Goal: Book appointment/travel/reservation

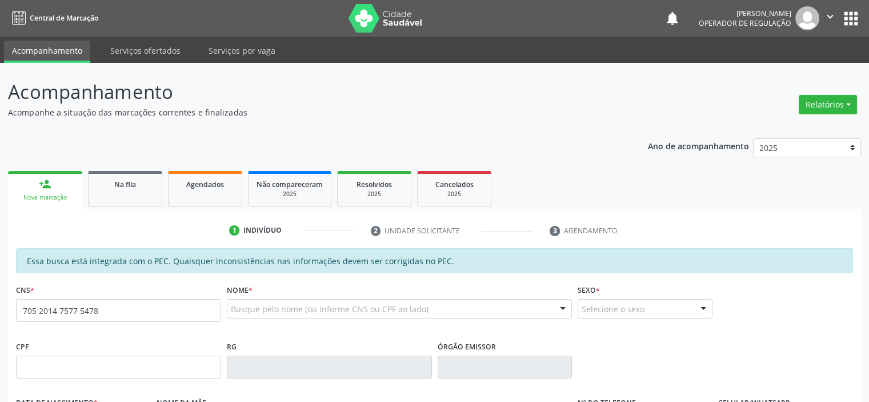
type input "705 2014 7577 5478"
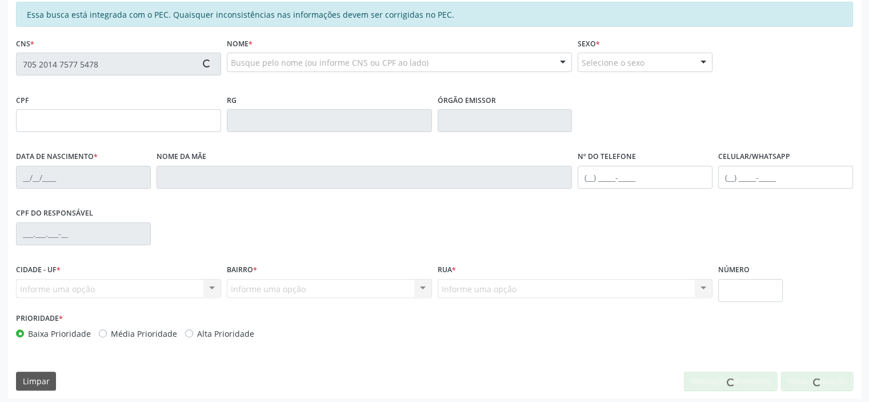
scroll to position [250, 0]
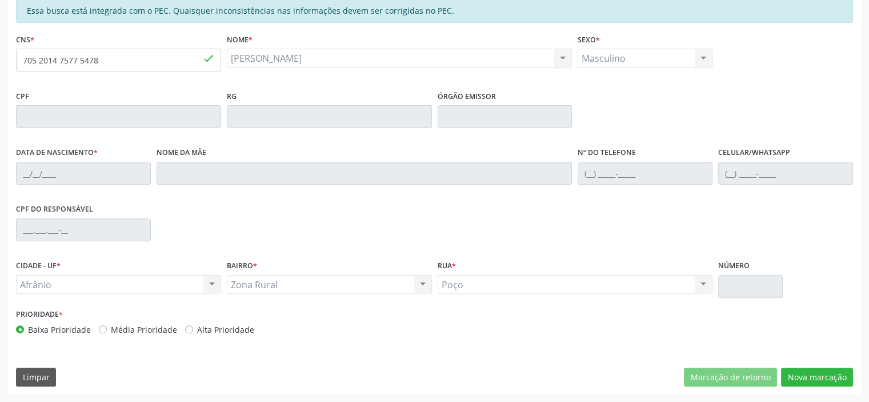
type input "14/02/1969"
type input "Edite Elvira Rodrigues"
type input "(87) 99177-9066"
type input "S/N"
click at [822, 375] on button "Nova marcação" at bounding box center [817, 377] width 72 height 19
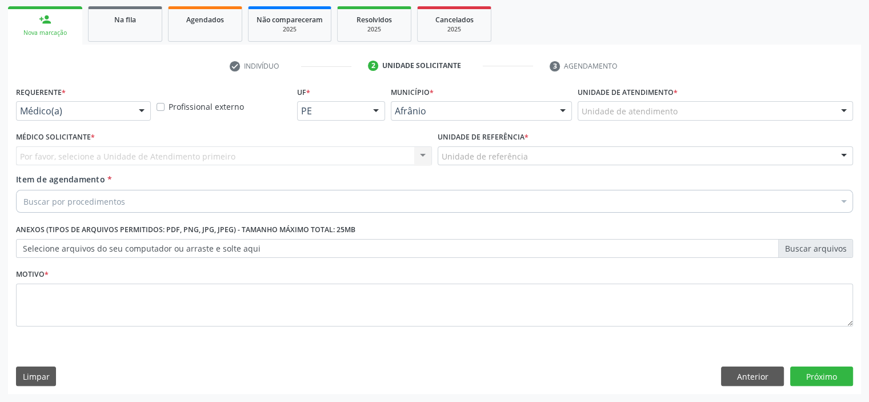
scroll to position [164, 0]
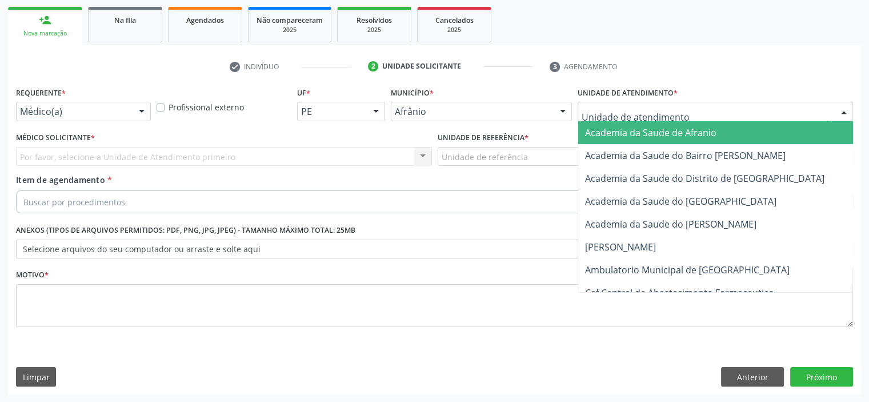
click at [748, 110] on div at bounding box center [716, 111] width 276 height 19
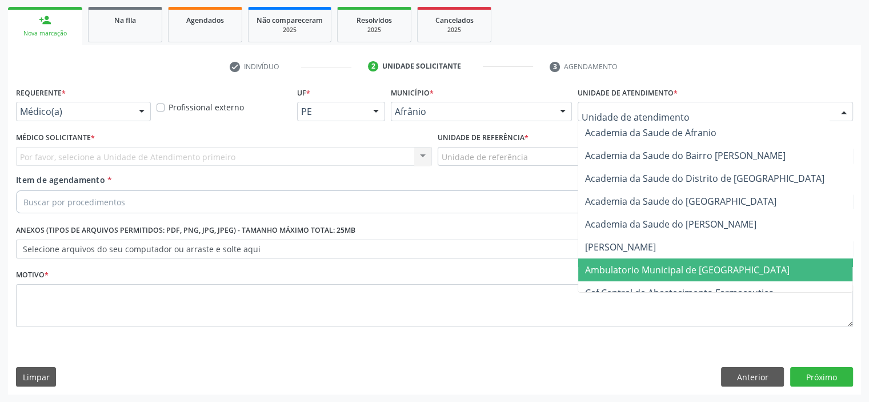
click at [726, 273] on span "Ambulatorio Municipal de [GEOGRAPHIC_DATA]" at bounding box center [718, 269] width 279 height 23
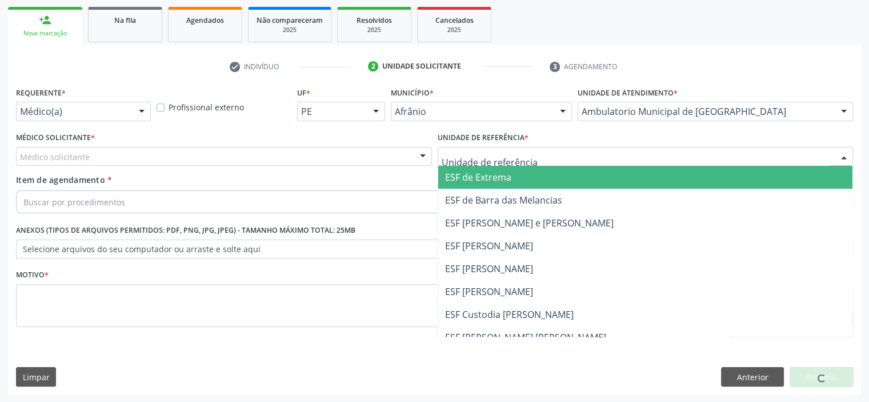
click at [572, 154] on div at bounding box center [646, 156] width 416 height 19
drag, startPoint x: 551, startPoint y: 171, endPoint x: 450, endPoint y: 169, distance: 100.1
click at [549, 173] on span "ESF de Extrema" at bounding box center [645, 177] width 415 height 23
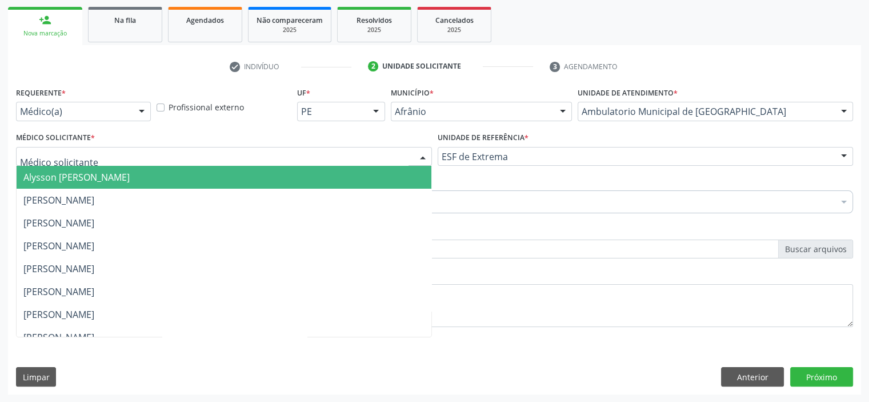
click at [396, 154] on div at bounding box center [224, 156] width 416 height 19
click at [380, 177] on span "Alysson [PERSON_NAME]" at bounding box center [224, 177] width 415 height 23
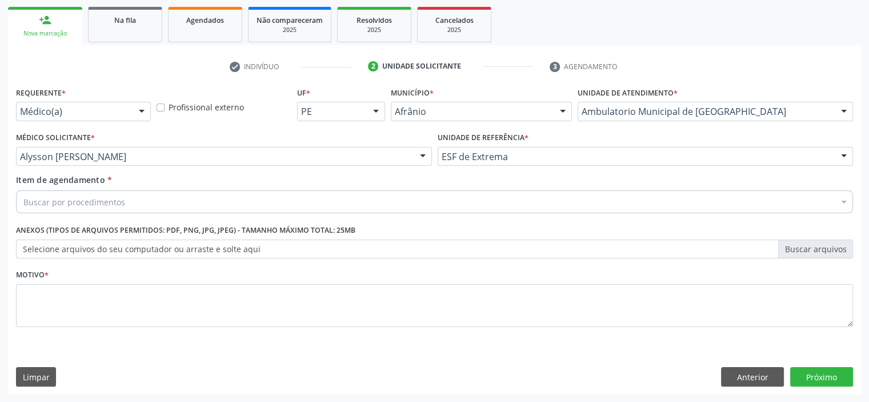
click at [257, 201] on div "Buscar por procedimentos" at bounding box center [434, 201] width 837 height 23
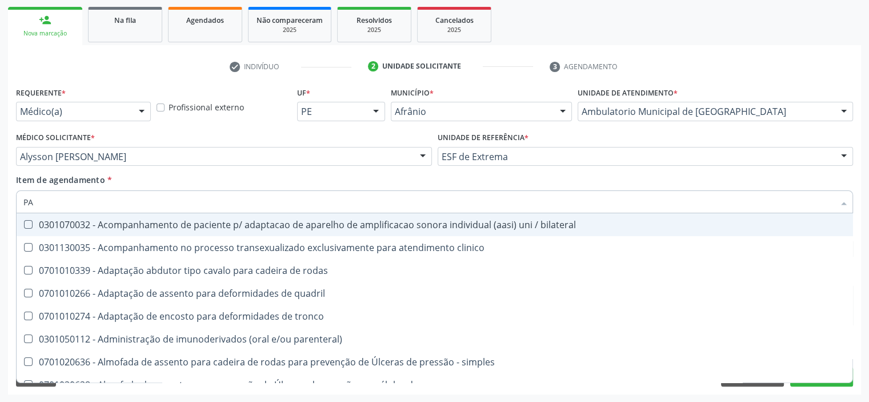
type input "P"
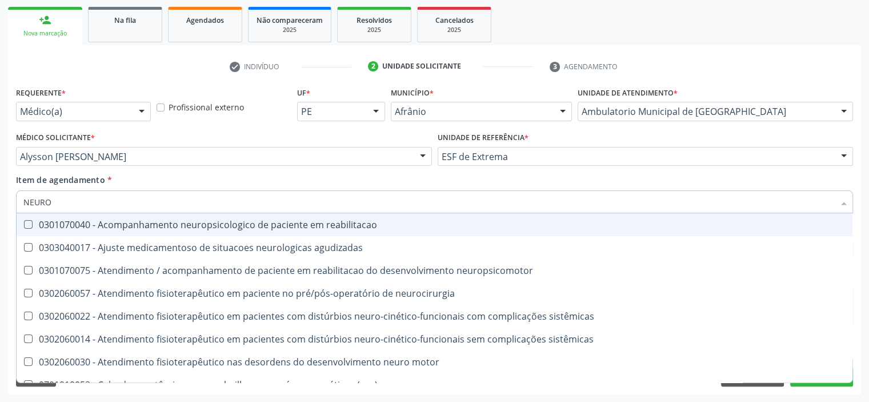
type input "NEUROL"
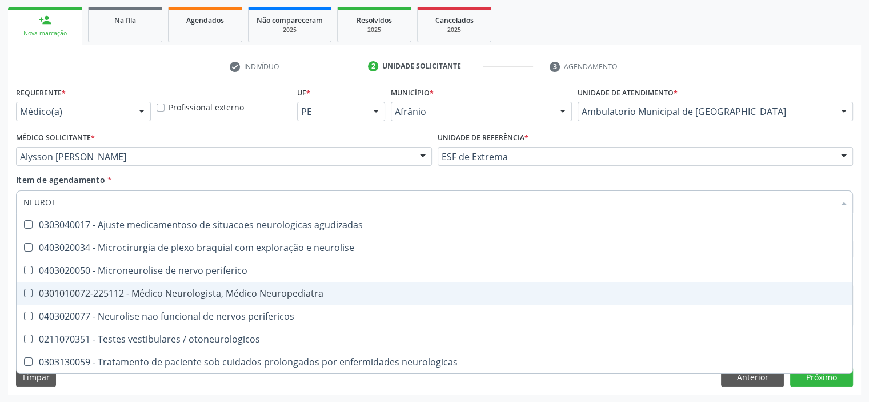
click at [253, 294] on div "0301010072-225112 - Médico Neurologista, Médico Neuropediatra" at bounding box center [434, 293] width 823 height 9
checkbox Neuropediatra "true"
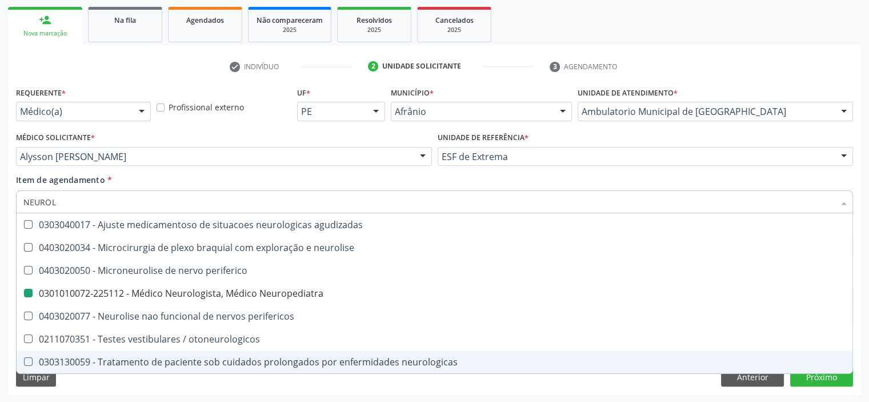
click at [184, 395] on div "Acompanhamento Acompanhe a situação das marcações correntes e finalizadas Relat…" at bounding box center [434, 151] width 869 height 504
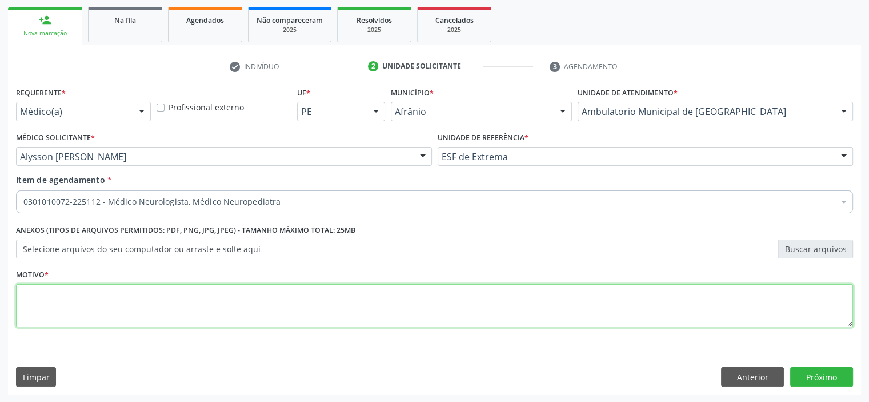
click at [139, 316] on textarea at bounding box center [434, 305] width 837 height 43
type textarea "PARKINSON , ENCAMINHO AO NEUROLOGISTA"
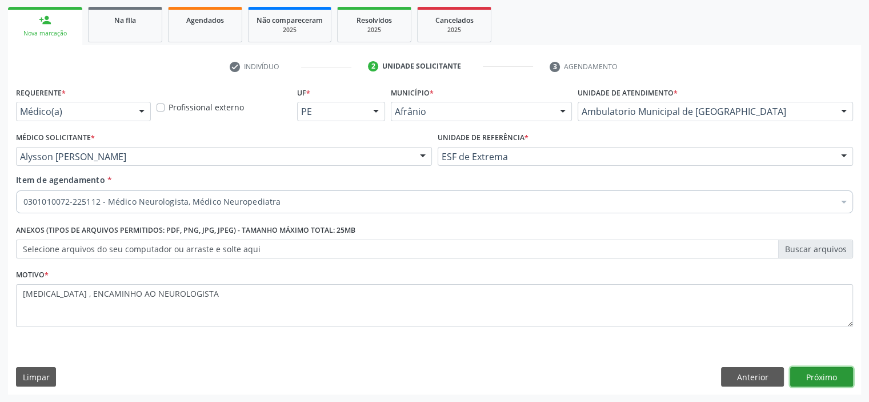
click at [835, 382] on button "Próximo" at bounding box center [822, 376] width 63 height 19
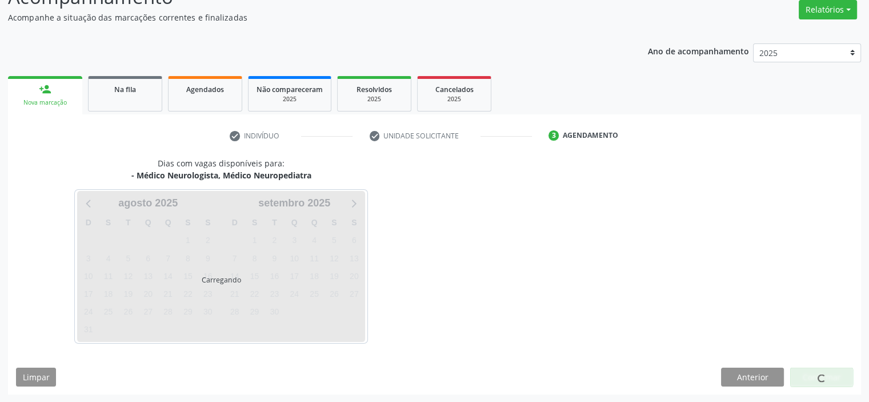
scroll to position [128, 0]
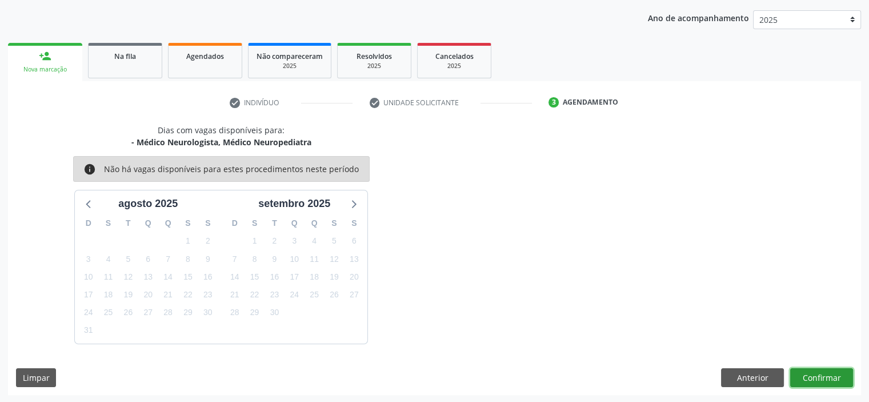
click at [830, 373] on button "Confirmar" at bounding box center [822, 377] width 63 height 19
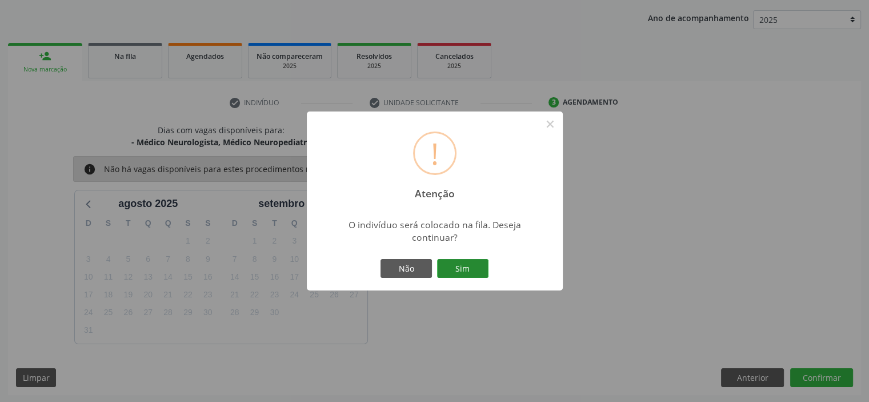
click at [441, 263] on button "Sim" at bounding box center [462, 268] width 51 height 19
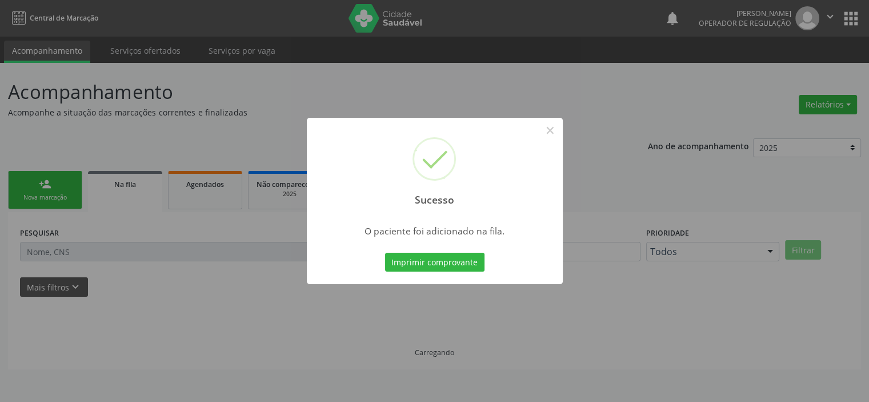
scroll to position [0, 0]
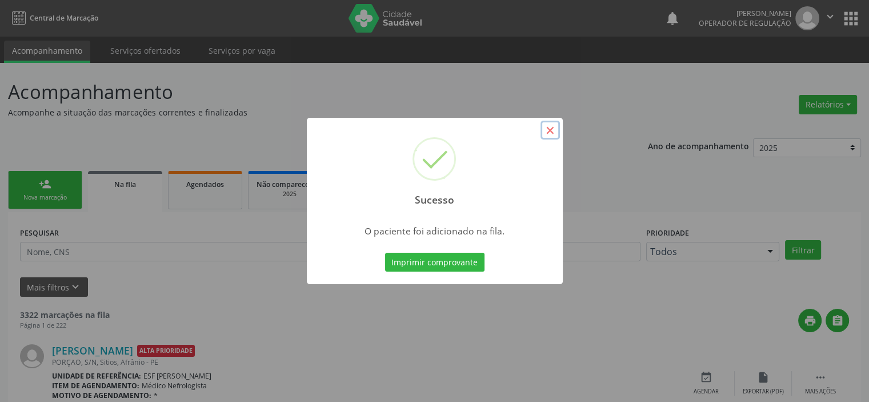
click at [553, 131] on button "×" at bounding box center [550, 130] width 19 height 19
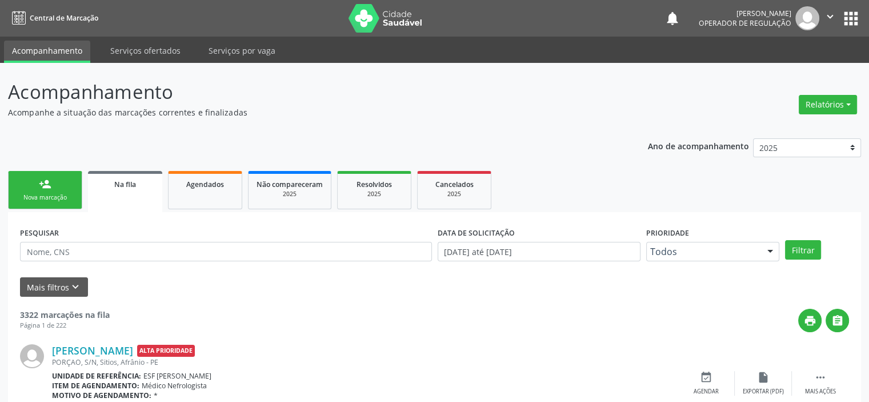
click at [40, 188] on div "person_add" at bounding box center [45, 184] width 13 height 13
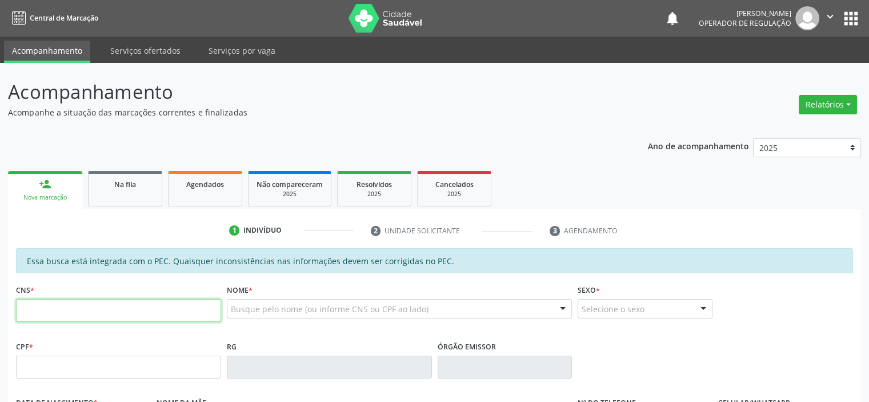
click at [66, 304] on input "text" at bounding box center [118, 310] width 205 height 23
click at [62, 320] on input "text" at bounding box center [118, 310] width 205 height 23
click at [69, 317] on input "text" at bounding box center [118, 310] width 205 height 23
type input "709 2012 9933 8336"
type input "100.905.654-95"
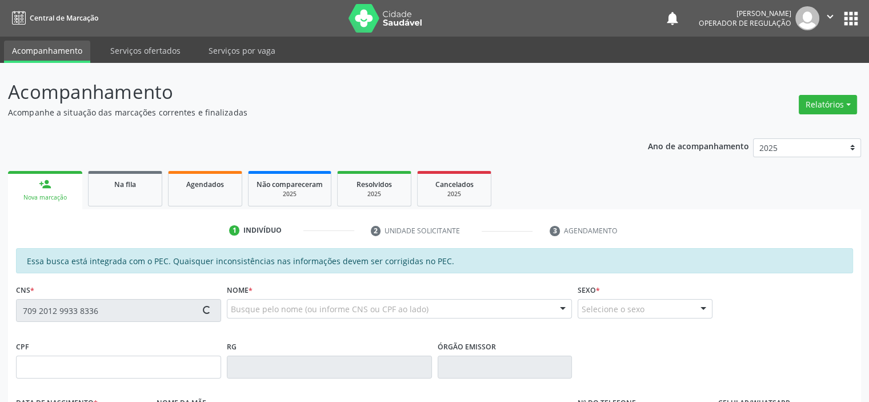
type input "[DATE]"
type input "[PERSON_NAME]"
type input "[PHONE_NUMBER]"
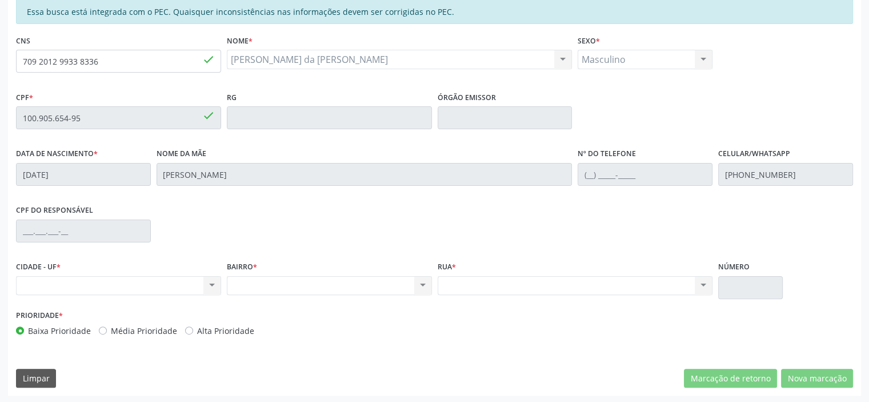
scroll to position [250, 0]
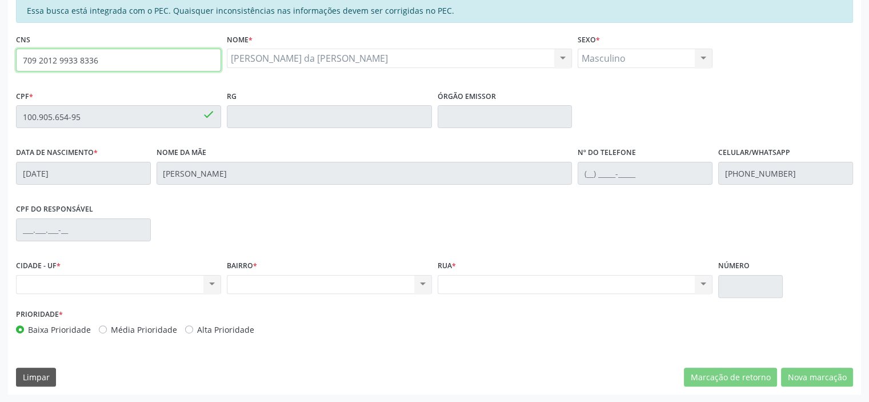
drag, startPoint x: 142, startPoint y: 69, endPoint x: 0, endPoint y: 58, distance: 142.2
click at [0, 58] on div "Acompanhamento Acompanhe a situação das marcações correntes e finalizadas Relat…" at bounding box center [434, 107] width 869 height 590
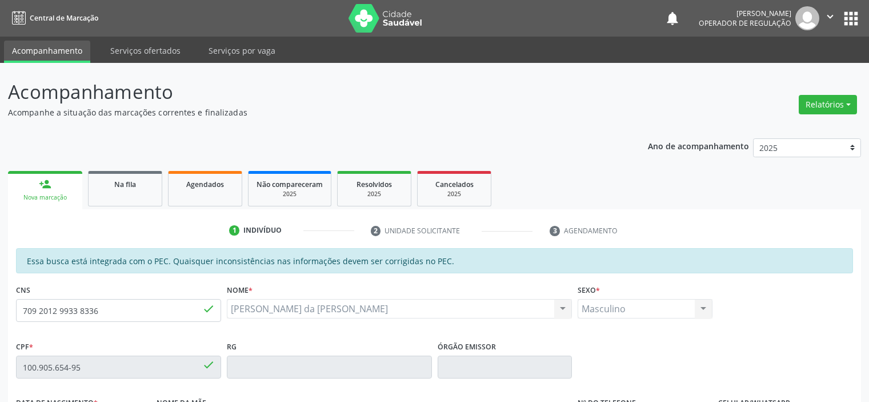
scroll to position [250, 0]
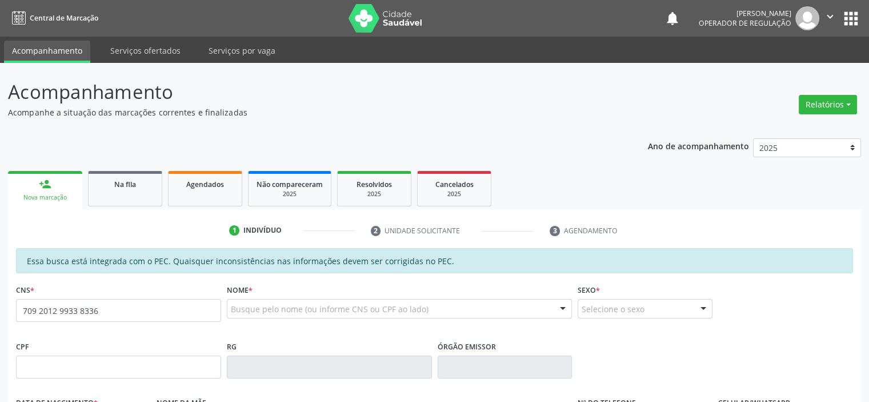
type input "709 2012 9933 8336"
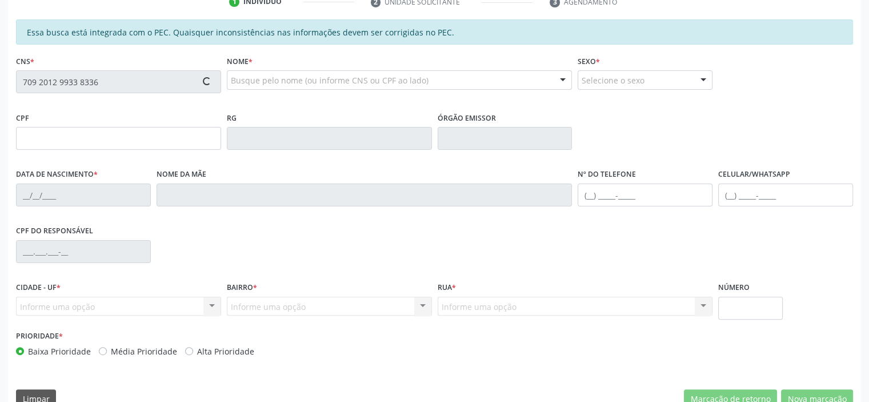
type input "100.905.654-95"
type input "[DATE]"
type input "[PERSON_NAME]"
type input "[PHONE_NUMBER]"
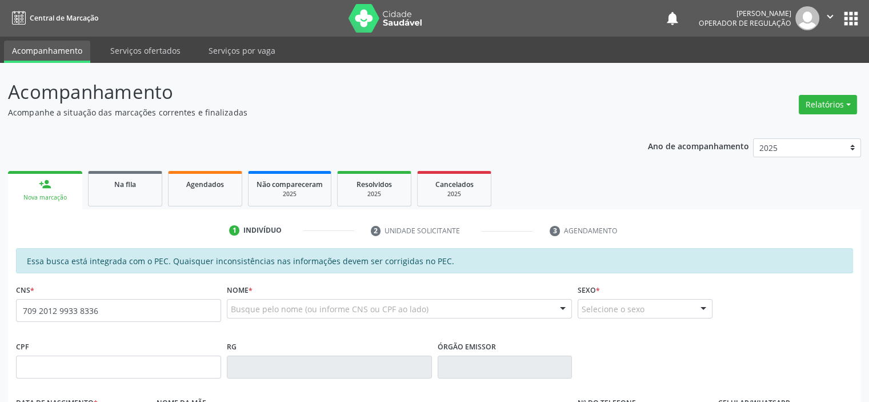
type input "709 2012 9933 8336"
type input "100.905.654-95"
type input "[DATE]"
type input "[PERSON_NAME]"
type input "[PHONE_NUMBER]"
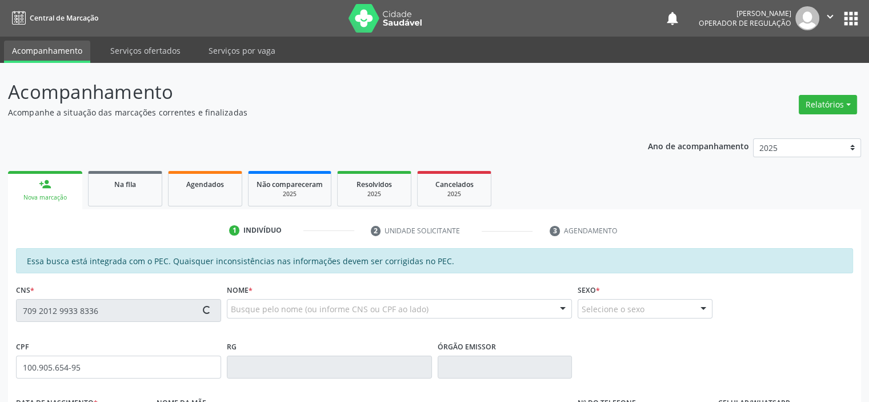
type input "S/N"
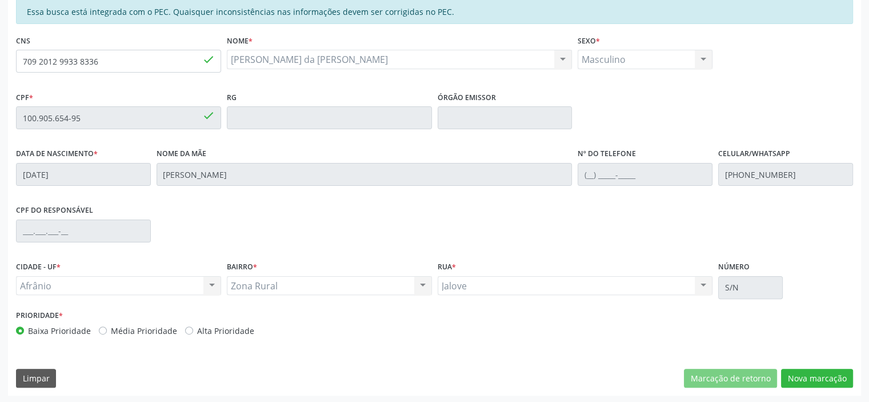
scroll to position [250, 0]
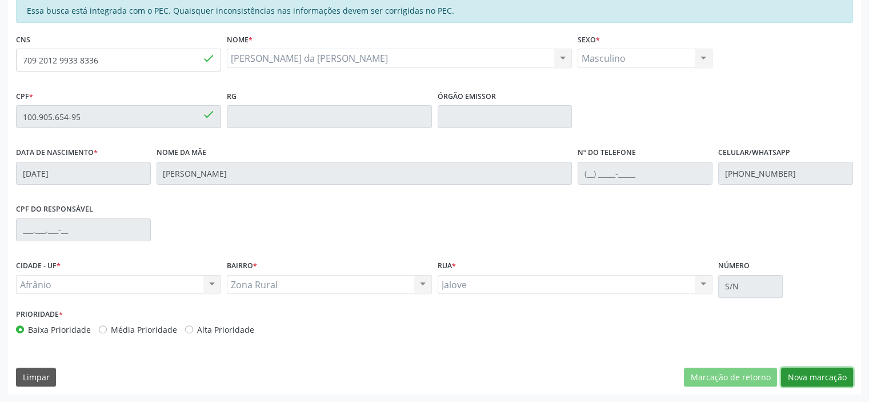
click at [837, 376] on button "Nova marcação" at bounding box center [817, 377] width 72 height 19
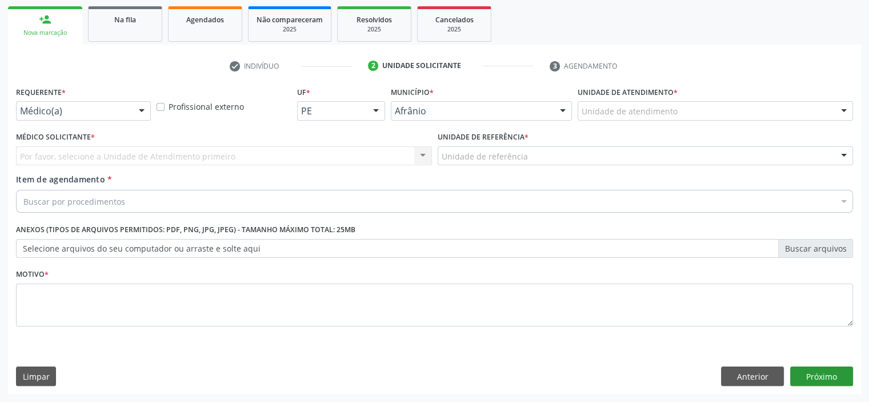
scroll to position [164, 0]
drag, startPoint x: 653, startPoint y: 115, endPoint x: 654, endPoint y: 125, distance: 10.4
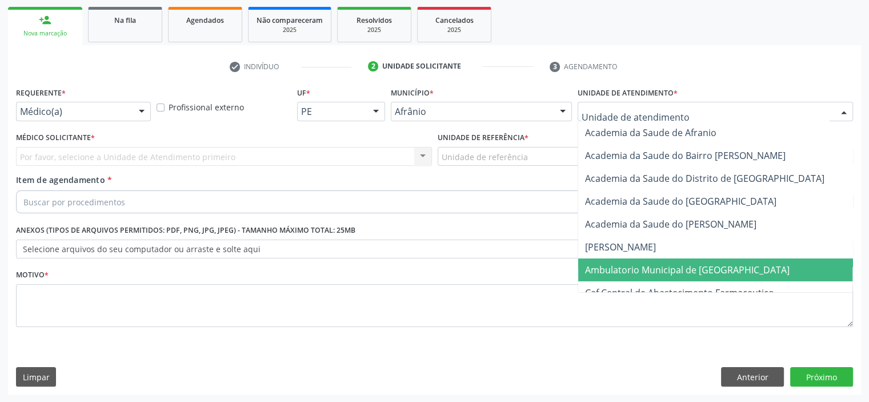
click at [641, 264] on span "Ambulatorio Municipal de [GEOGRAPHIC_DATA]" at bounding box center [687, 270] width 205 height 13
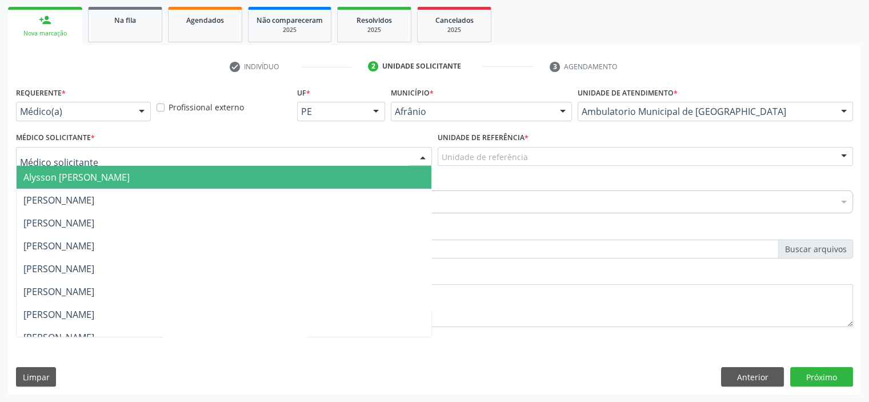
click at [98, 158] on div at bounding box center [224, 156] width 416 height 19
click at [109, 166] on div "Alysson [PERSON_NAME] [PERSON_NAME] [PERSON_NAME] [PERSON_NAME] [PERSON_NAME] […" at bounding box center [224, 156] width 416 height 19
click at [130, 179] on span "Alysson [PERSON_NAME]" at bounding box center [76, 177] width 106 height 13
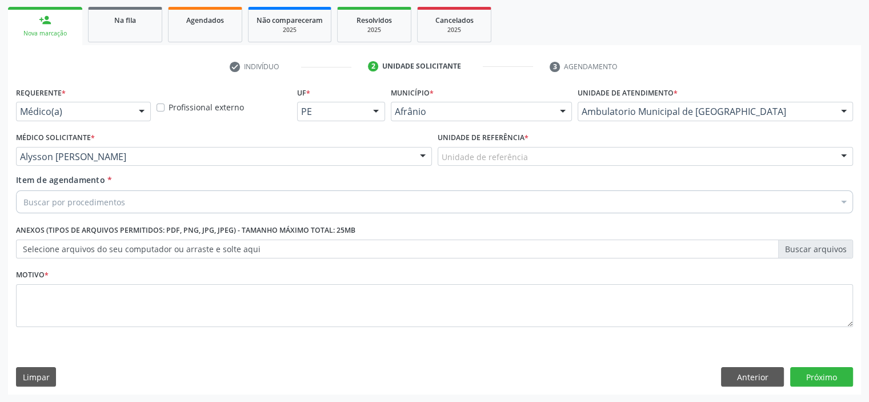
click at [514, 166] on div "Unidade de referência * Unidade de referência ESF de Extrema ESF de Barra das M…" at bounding box center [646, 151] width 422 height 45
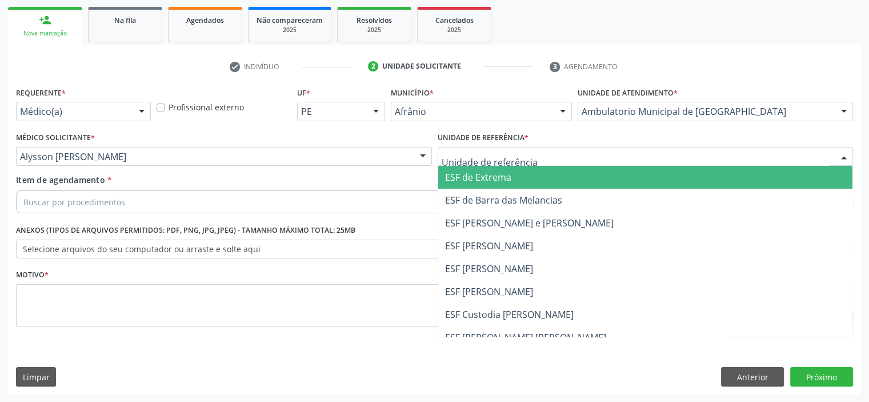
click at [514, 175] on span "ESF de Extrema" at bounding box center [645, 177] width 415 height 23
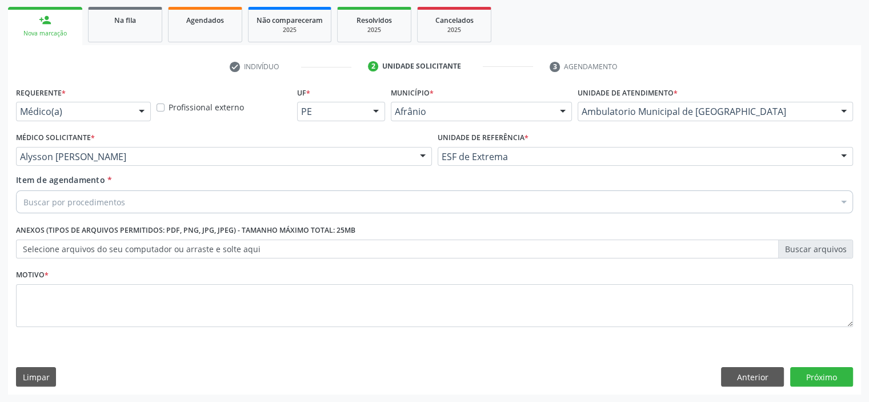
click at [261, 194] on div "Buscar por procedimentos" at bounding box center [434, 201] width 837 height 23
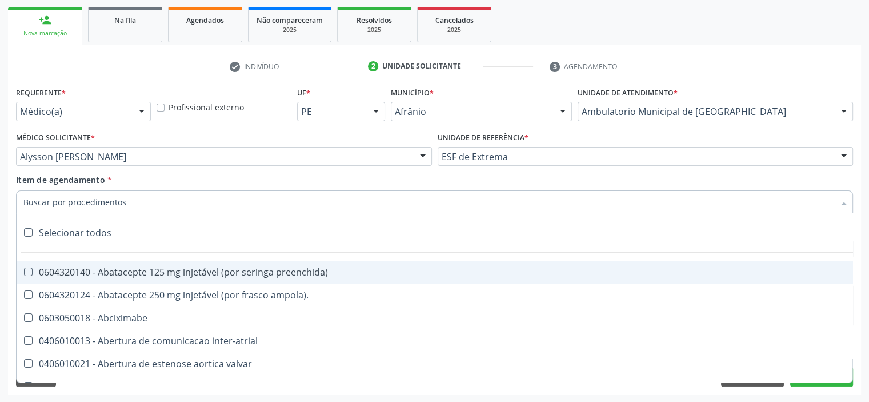
click at [262, 209] on input "Item de agendamento *" at bounding box center [428, 201] width 811 height 23
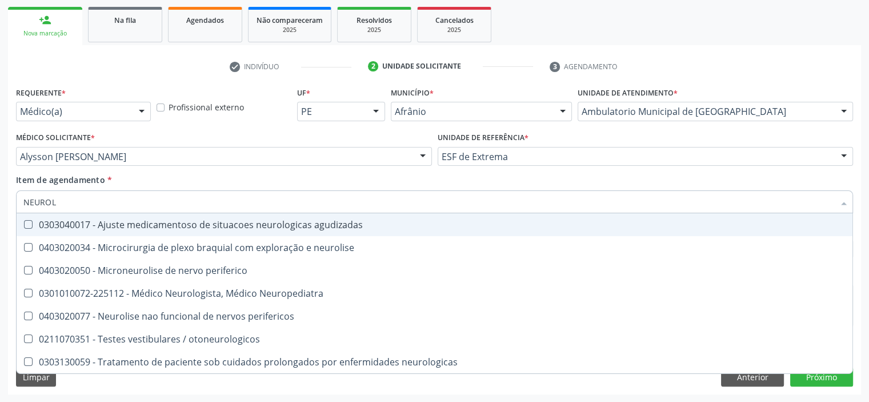
type input "NEUROLO"
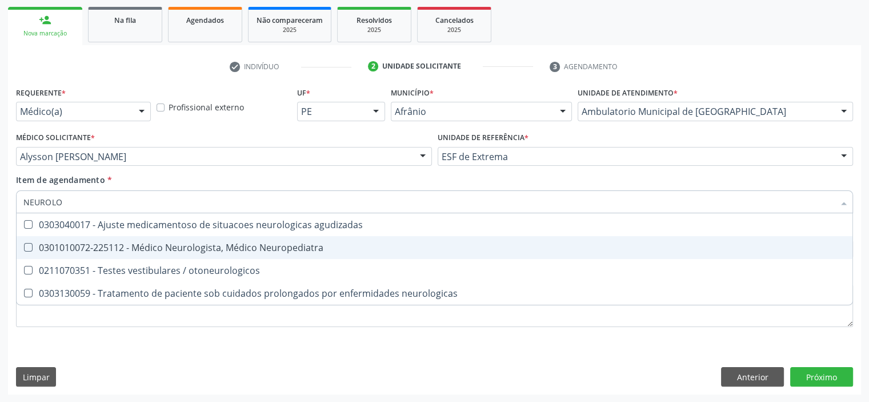
click at [246, 249] on div "0301010072-225112 - Médico Neurologista, Médico Neuropediatra" at bounding box center [434, 247] width 823 height 9
checkbox Neuropediatra "true"
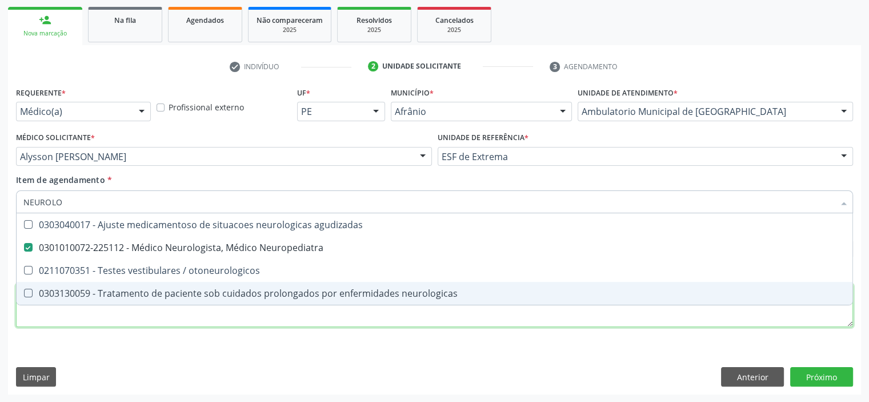
click at [159, 316] on div "Requerente * Médico(a) Médico(a) Enfermeiro(a) Paciente Nenhum resultado encont…" at bounding box center [434, 213] width 837 height 259
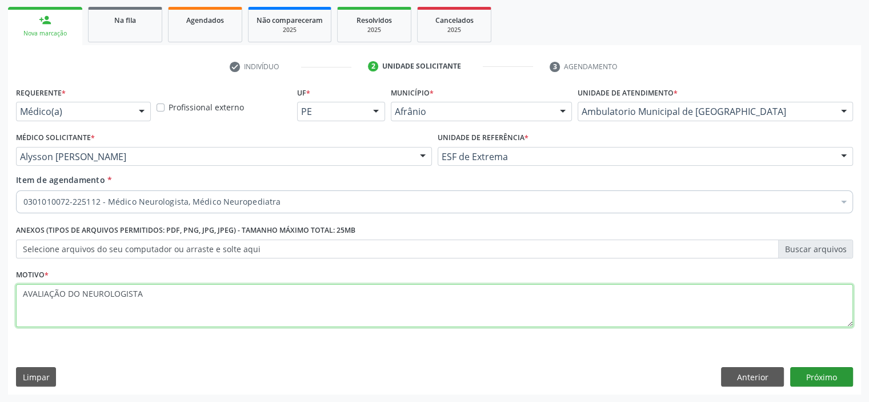
type textarea "AVALIAÇÃO DO NEUROLOGISTA"
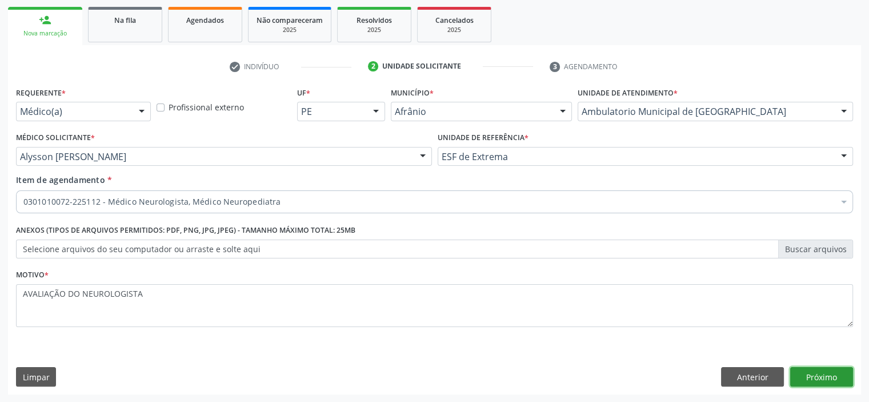
click at [809, 375] on button "Próximo" at bounding box center [822, 376] width 63 height 19
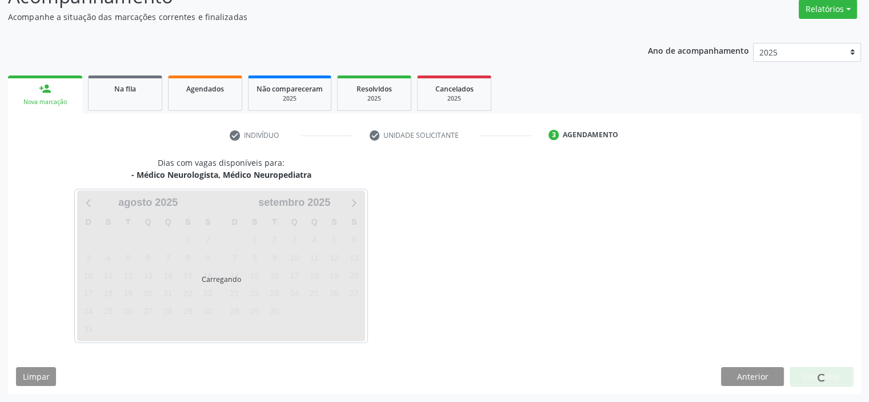
scroll to position [95, 0]
click at [809, 377] on div at bounding box center [822, 377] width 63 height 19
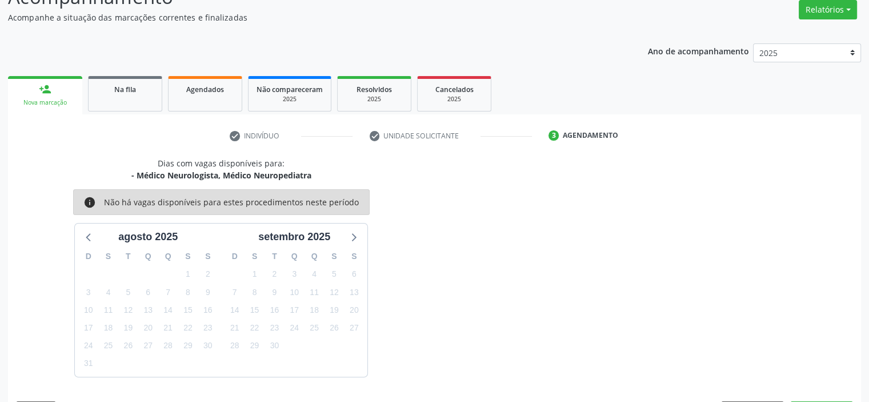
scroll to position [128, 0]
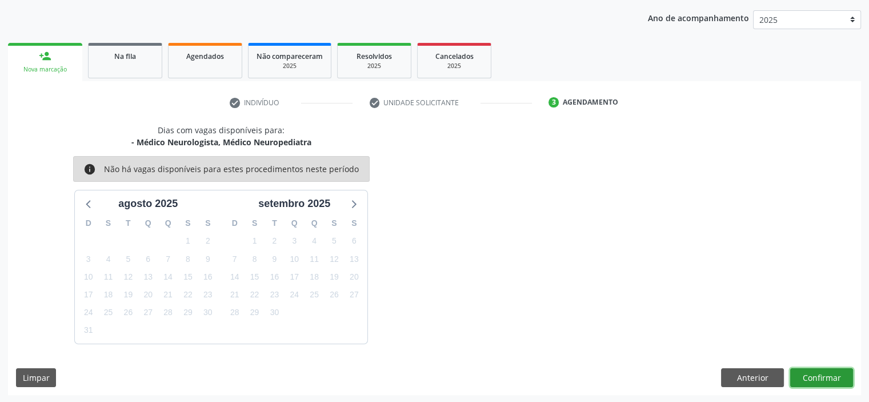
click at [809, 377] on button "Confirmar" at bounding box center [822, 377] width 63 height 19
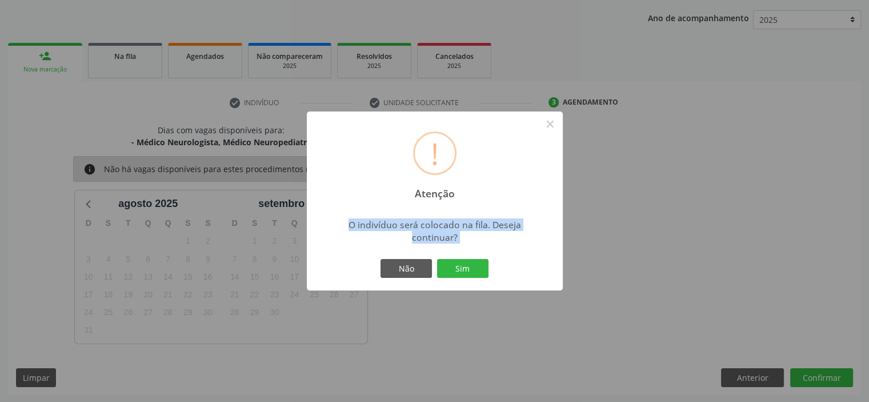
click at [809, 377] on div "! Atenção × O indivíduo será colocado na fila. Deseja continuar? Não Sim" at bounding box center [434, 201] width 869 height 402
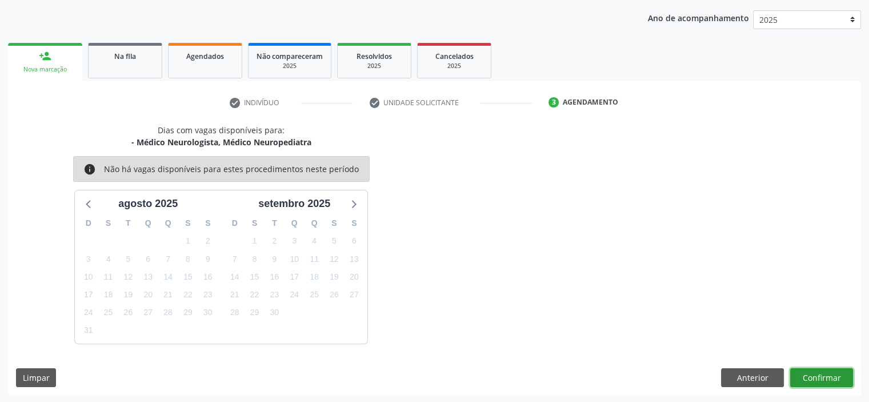
click at [821, 374] on button "Confirmar" at bounding box center [822, 377] width 63 height 19
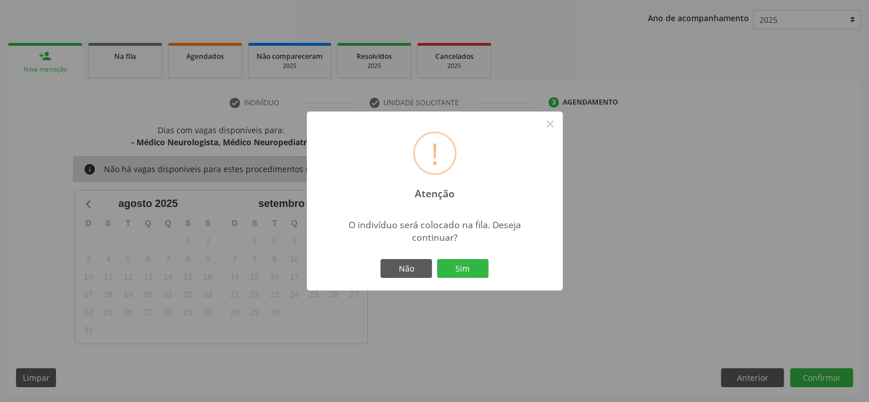
click at [437, 259] on button "Sim" at bounding box center [462, 268] width 51 height 19
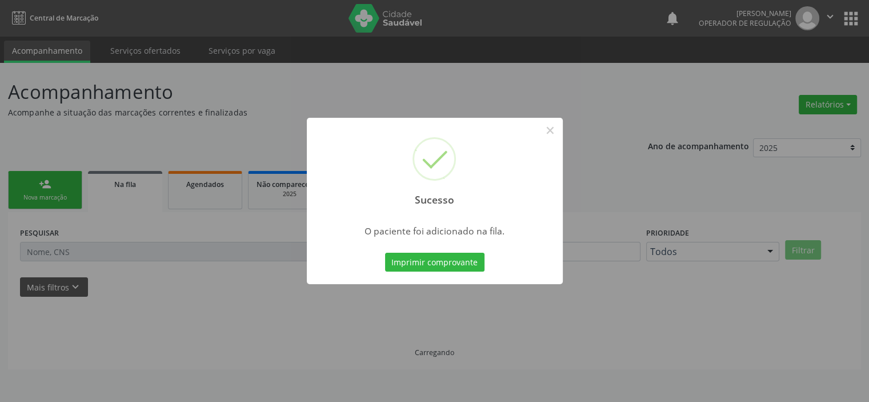
scroll to position [0, 0]
drag, startPoint x: 552, startPoint y: 129, endPoint x: 195, endPoint y: 129, distance: 356.7
click at [551, 130] on button "×" at bounding box center [554, 130] width 19 height 19
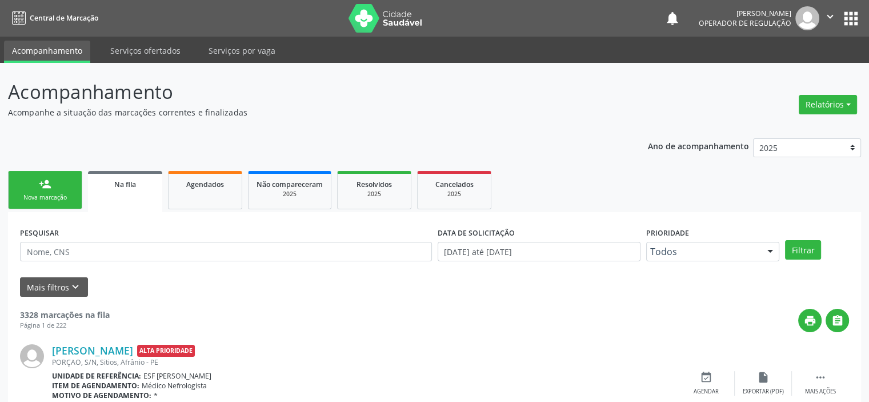
click at [45, 193] on div "Nova marcação" at bounding box center [45, 197] width 57 height 9
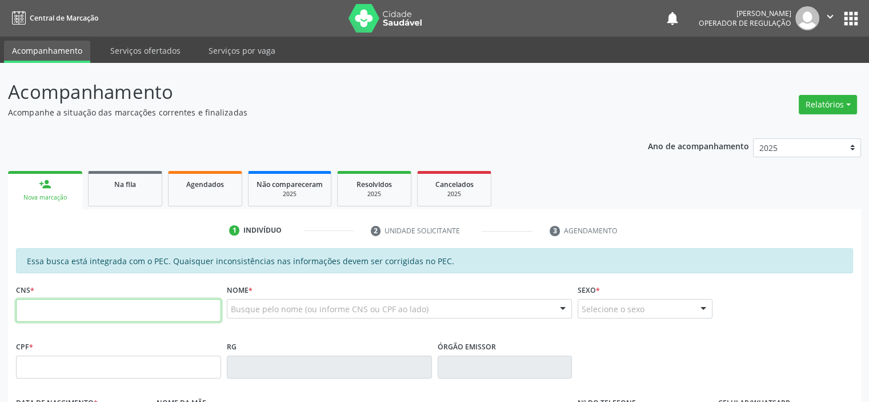
click at [90, 317] on input "text" at bounding box center [118, 310] width 205 height 23
type input "708 6040 3582 2781"
type input "[DATE]"
type input "[PERSON_NAME] Nunes"
type input "[PHONE_NUMBER]"
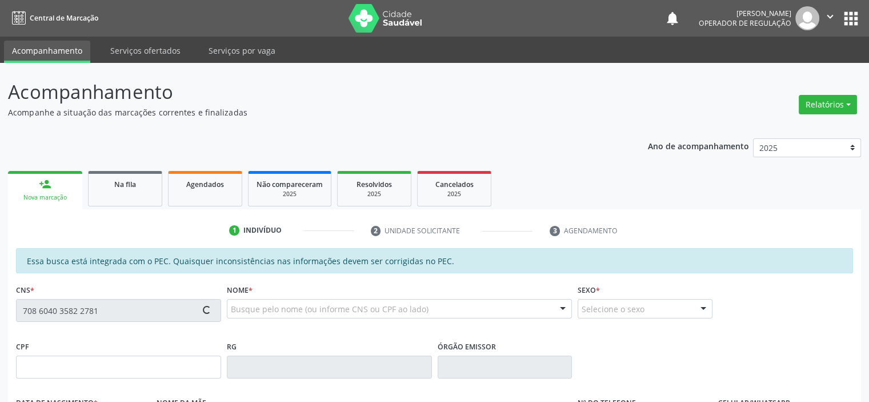
type input "[PHONE_NUMBER]"
type input "S/N"
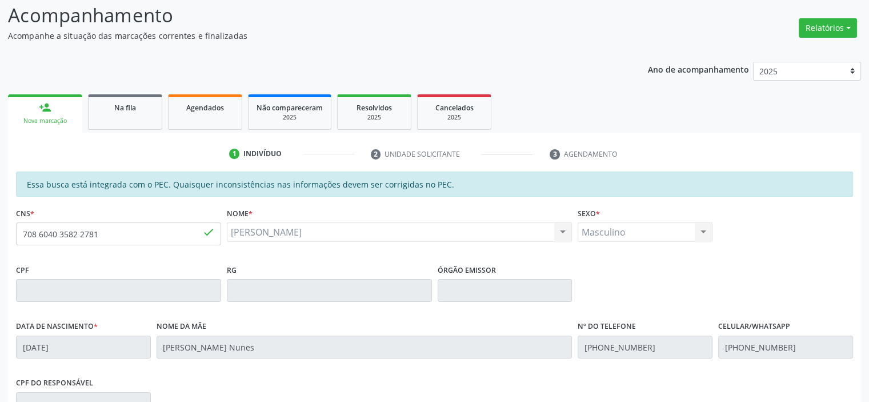
scroll to position [250, 0]
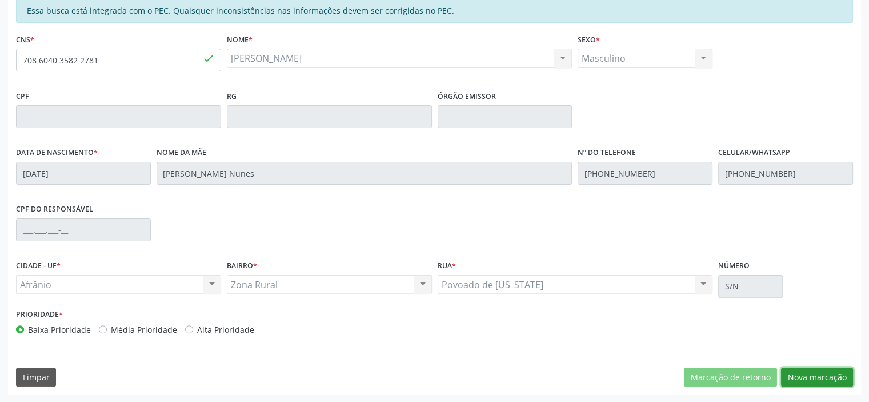
click at [824, 380] on button "Nova marcação" at bounding box center [817, 377] width 72 height 19
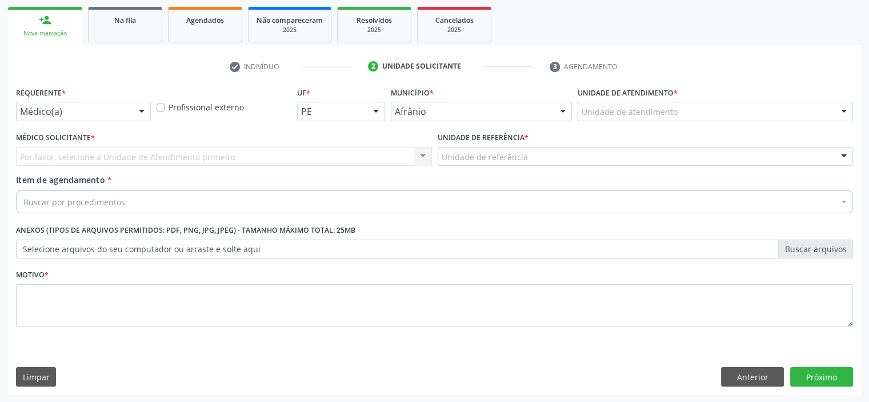
click at [805, 107] on div "Unidade de atendimento" at bounding box center [716, 111] width 276 height 19
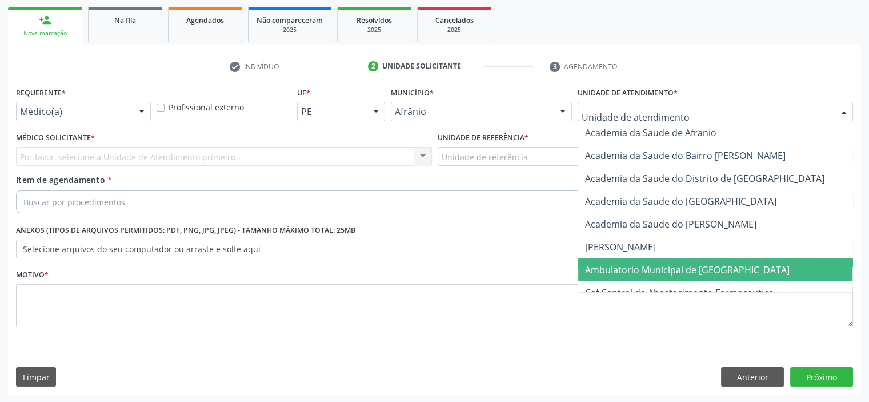
click at [722, 273] on span "Ambulatorio Municipal de [GEOGRAPHIC_DATA]" at bounding box center [687, 270] width 205 height 13
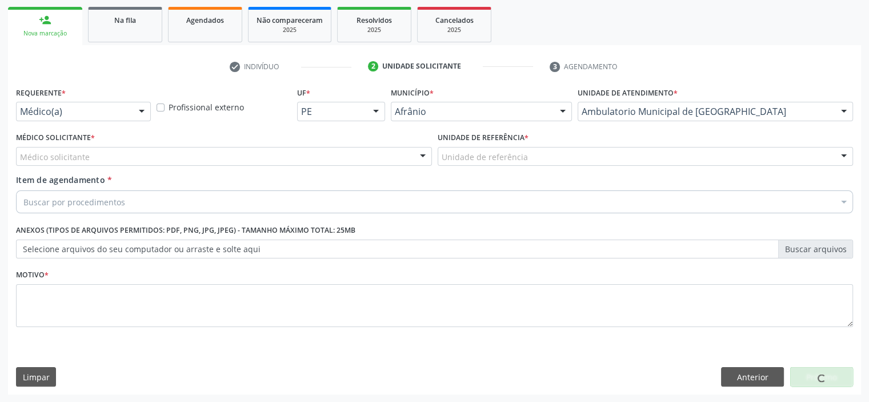
click at [577, 154] on div "Unidade de referência" at bounding box center [646, 156] width 416 height 19
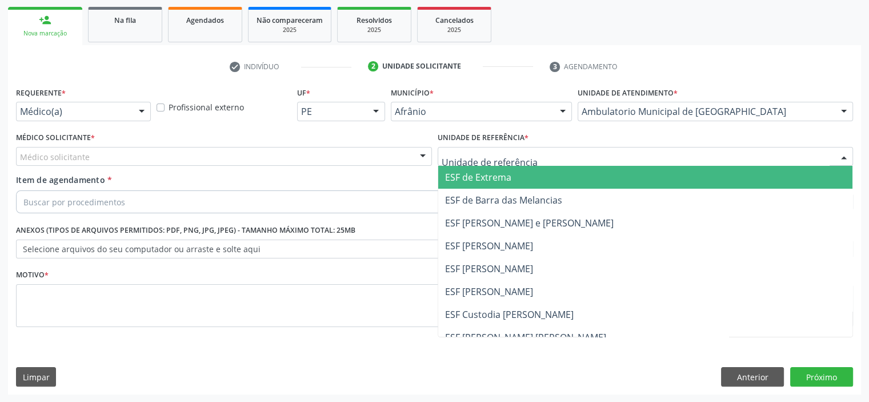
drag, startPoint x: 566, startPoint y: 173, endPoint x: 530, endPoint y: 170, distance: 35.6
click at [566, 174] on span "ESF de Extrema" at bounding box center [645, 177] width 415 height 23
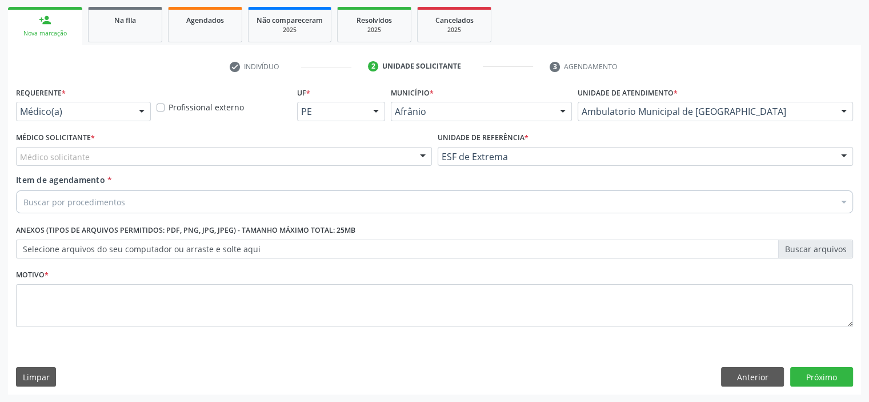
click at [386, 159] on div "Médico solicitante" at bounding box center [224, 156] width 416 height 19
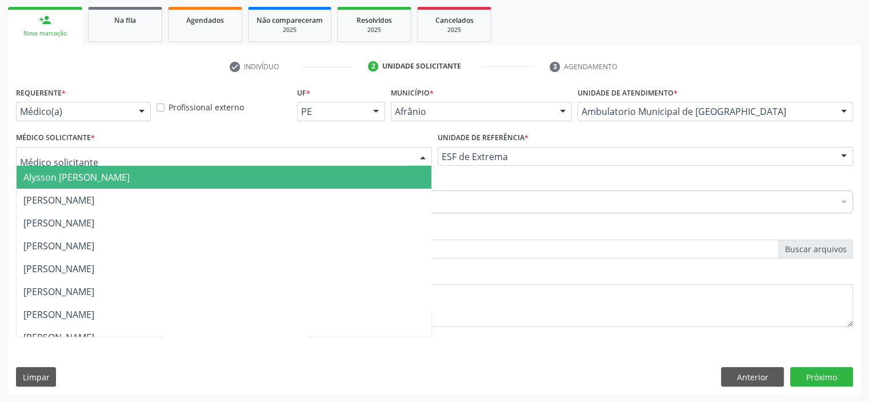
click at [367, 178] on span "Alysson [PERSON_NAME]" at bounding box center [224, 177] width 415 height 23
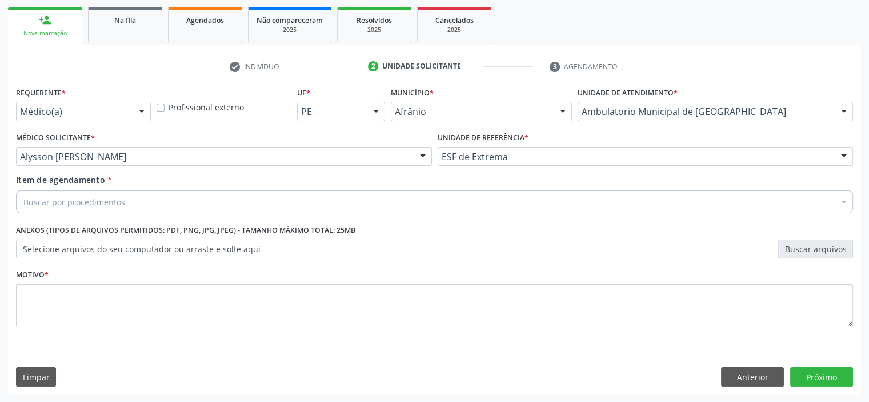
click at [290, 214] on div "Item de agendamento * Buscar por procedimentos Selecionar todos 0604320140 - Ab…" at bounding box center [434, 196] width 843 height 44
click at [300, 199] on div "Buscar por procedimentos" at bounding box center [434, 201] width 837 height 23
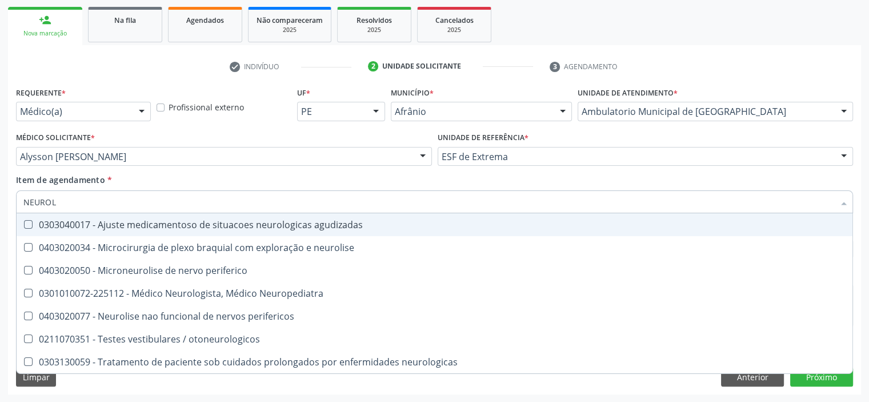
type input "NEUROLO"
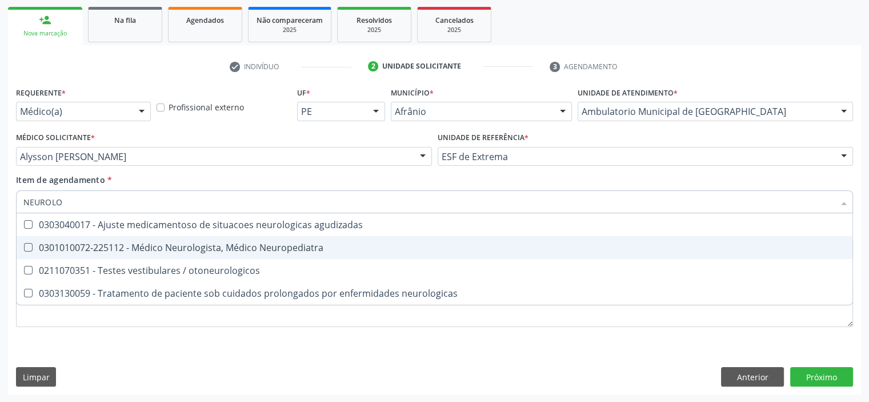
click at [312, 250] on div "0301010072-225112 - Médico Neurologista, Médico Neuropediatra" at bounding box center [434, 247] width 823 height 9
checkbox Neuropediatra "true"
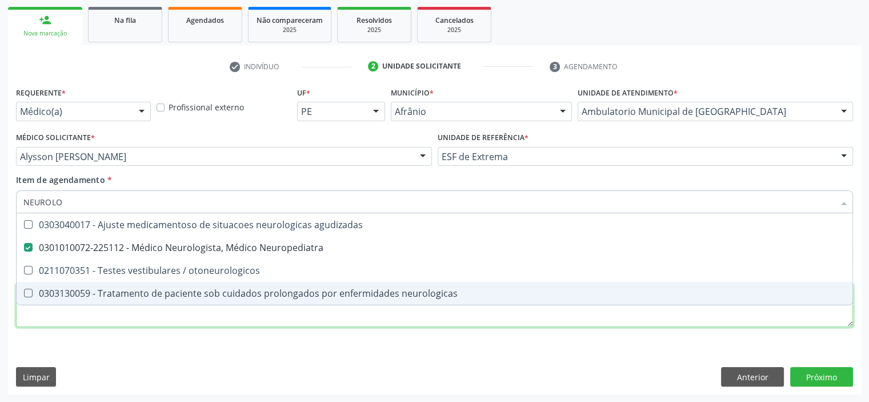
click at [303, 326] on div "Requerente * Médico(a) Médico(a) Enfermeiro(a) Paciente Nenhum resultado encont…" at bounding box center [434, 213] width 837 height 259
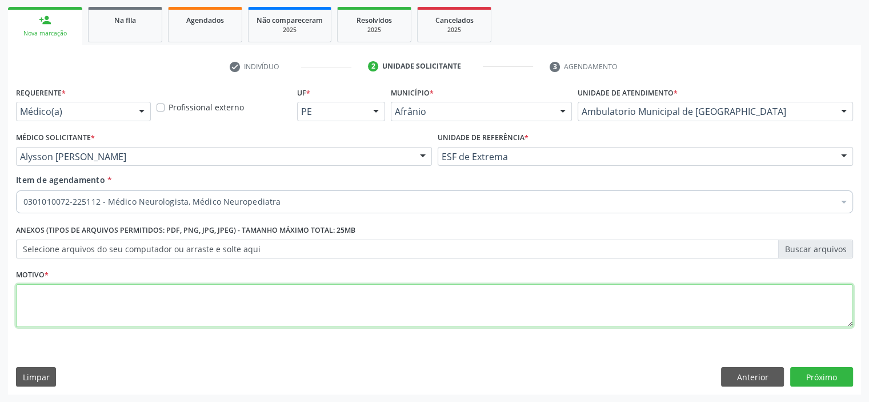
click at [306, 318] on textarea at bounding box center [434, 305] width 837 height 43
click at [304, 313] on textarea at bounding box center [434, 305] width 837 height 43
type textarea "VERTIGEM D/E , ENCAMINHO AO ORTOPEDISTA"
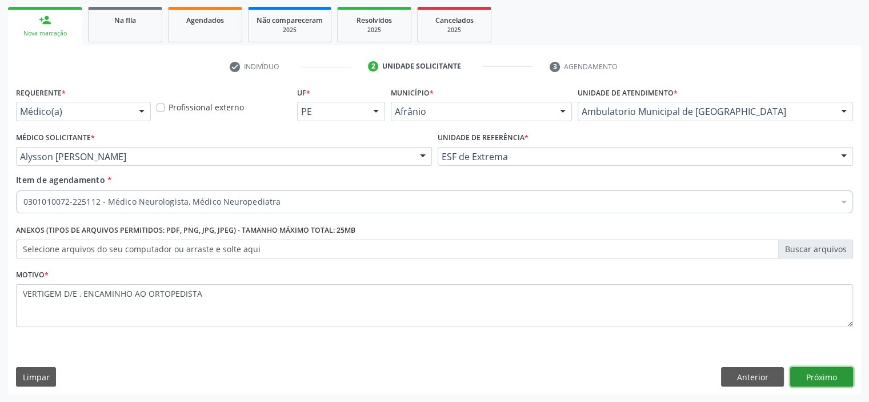
click at [823, 384] on button "Próximo" at bounding box center [822, 376] width 63 height 19
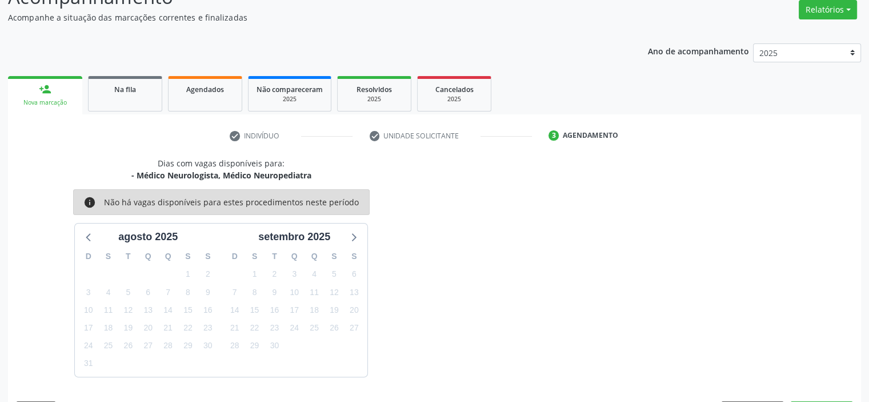
scroll to position [128, 0]
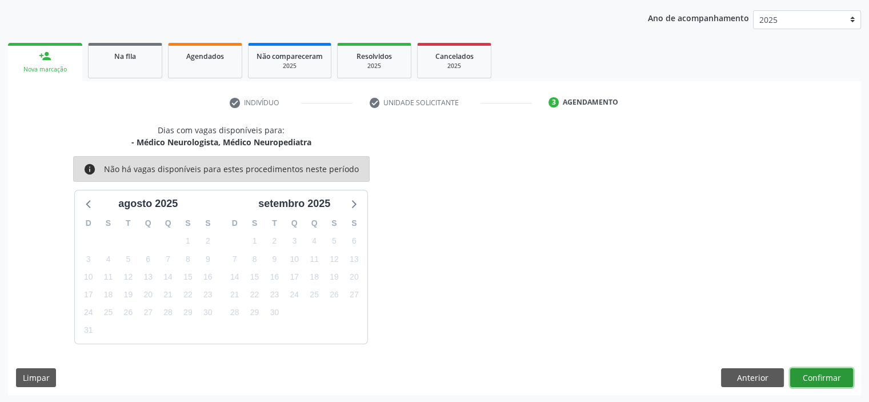
click at [817, 374] on button "Confirmar" at bounding box center [822, 377] width 63 height 19
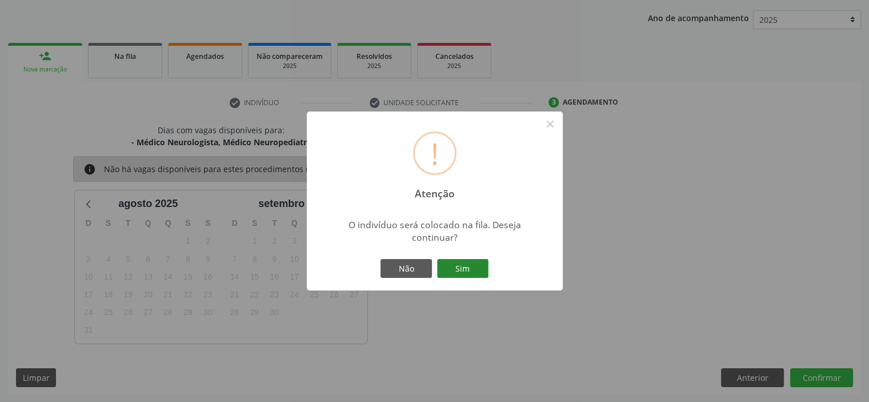
click at [465, 268] on button "Sim" at bounding box center [462, 268] width 51 height 19
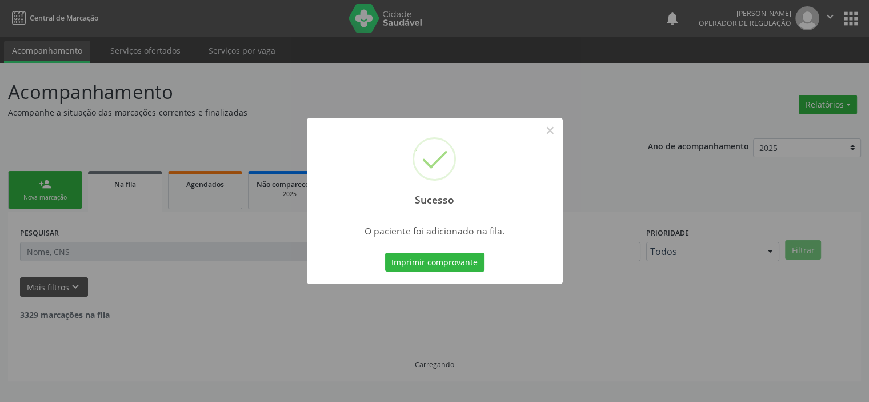
scroll to position [0, 0]
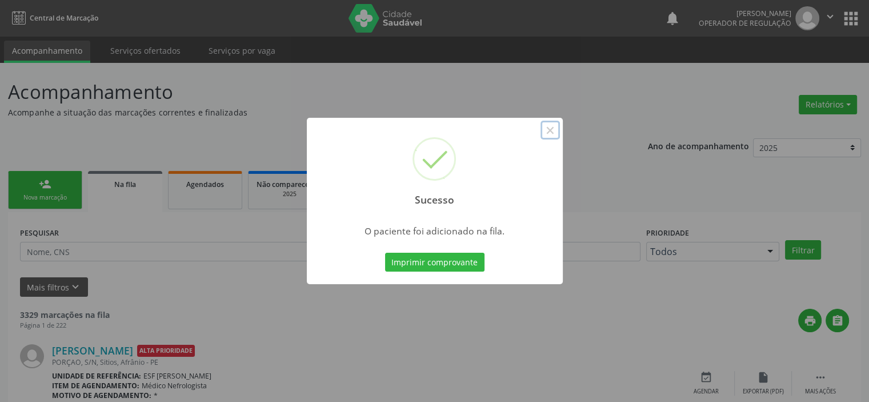
drag, startPoint x: 554, startPoint y: 129, endPoint x: 548, endPoint y: 127, distance: 6.5
click at [555, 131] on button "×" at bounding box center [550, 130] width 19 height 19
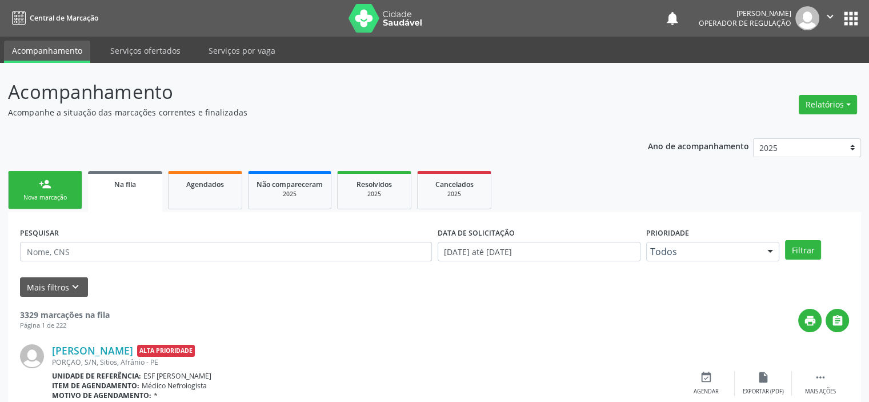
click at [59, 187] on link "person_add Nova marcação" at bounding box center [45, 190] width 74 height 38
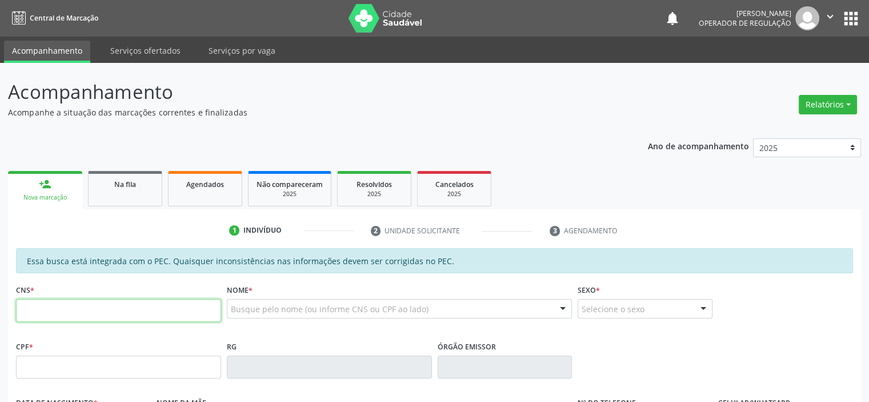
click at [105, 309] on input "text" at bounding box center [118, 310] width 205 height 23
type input "702 6052 7988 1843"
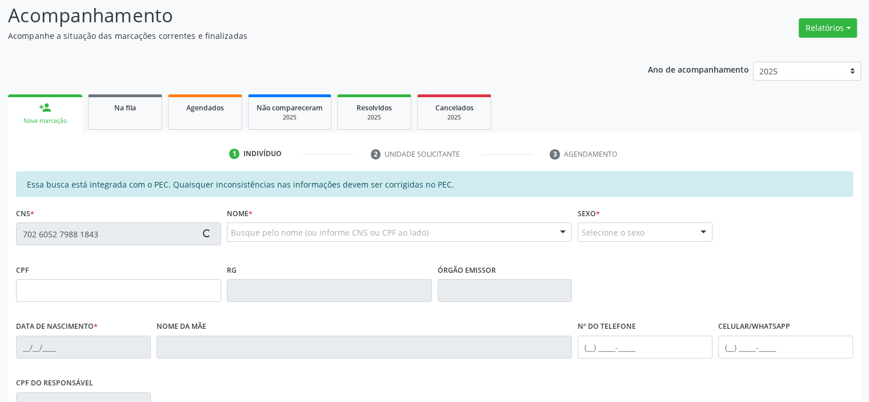
scroll to position [229, 0]
